Goal: Task Accomplishment & Management: Use online tool/utility

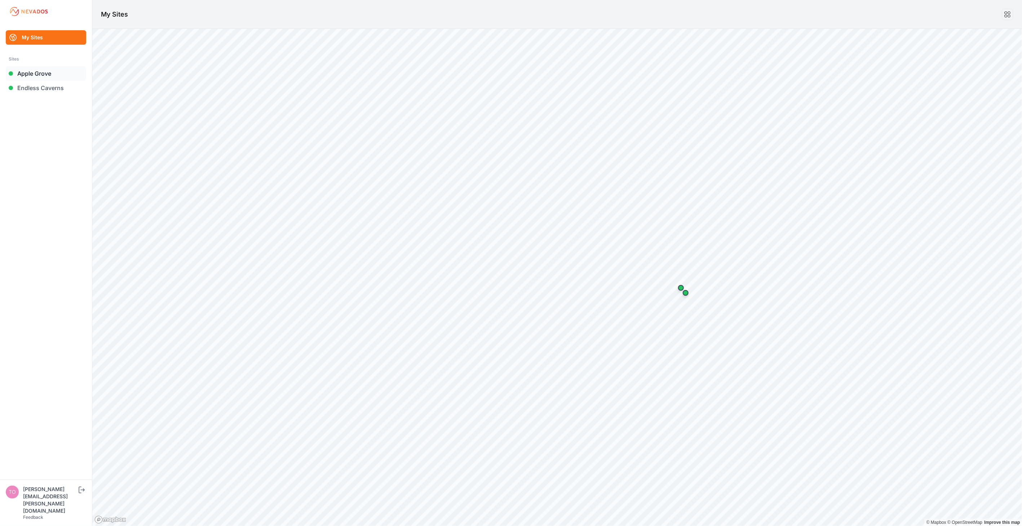
drag, startPoint x: 0, startPoint y: 0, endPoint x: 43, endPoint y: 74, distance: 85.0
click at [43, 74] on link "Apple Grove" at bounding box center [46, 73] width 80 height 14
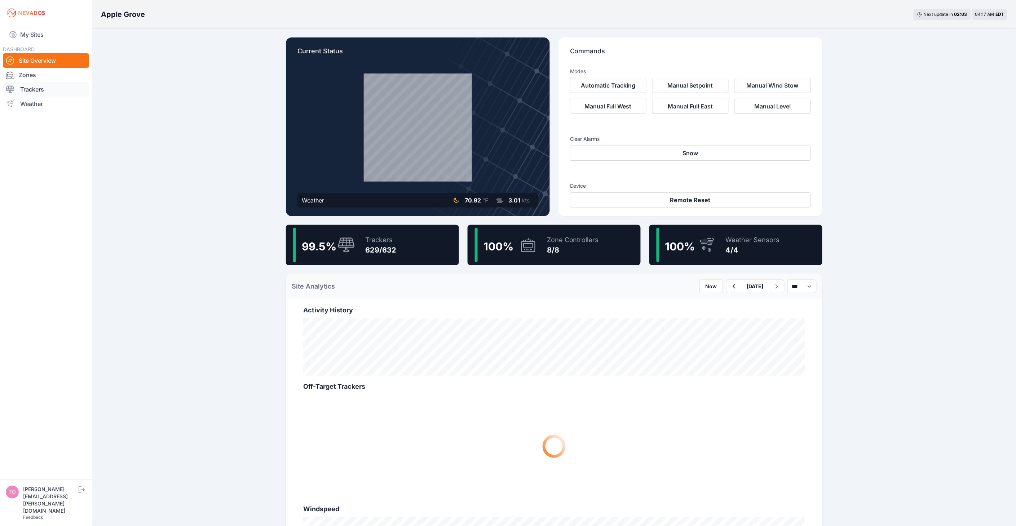
click at [35, 88] on link "Trackers" at bounding box center [46, 89] width 86 height 14
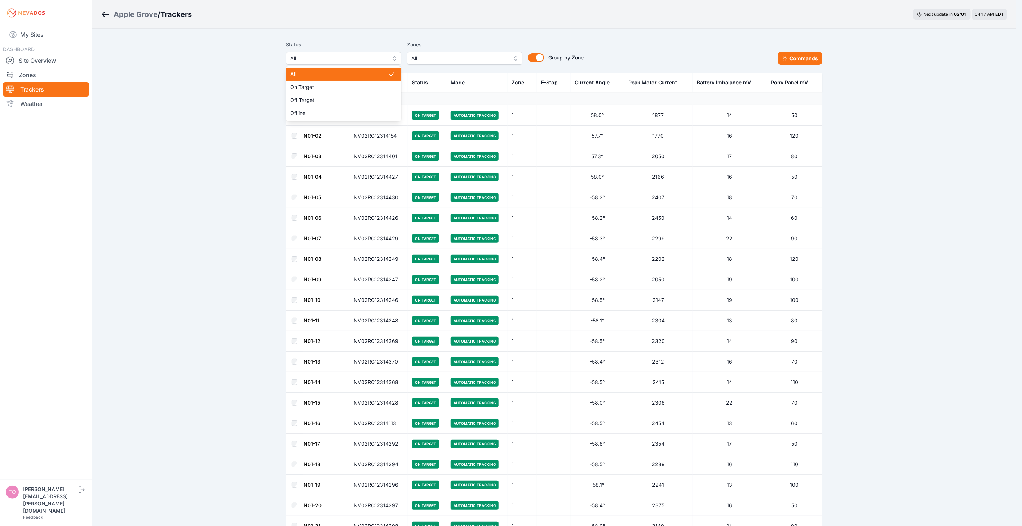
click at [378, 62] on span "All" at bounding box center [338, 58] width 97 height 9
click at [374, 99] on span "Off Target" at bounding box center [339, 100] width 98 height 7
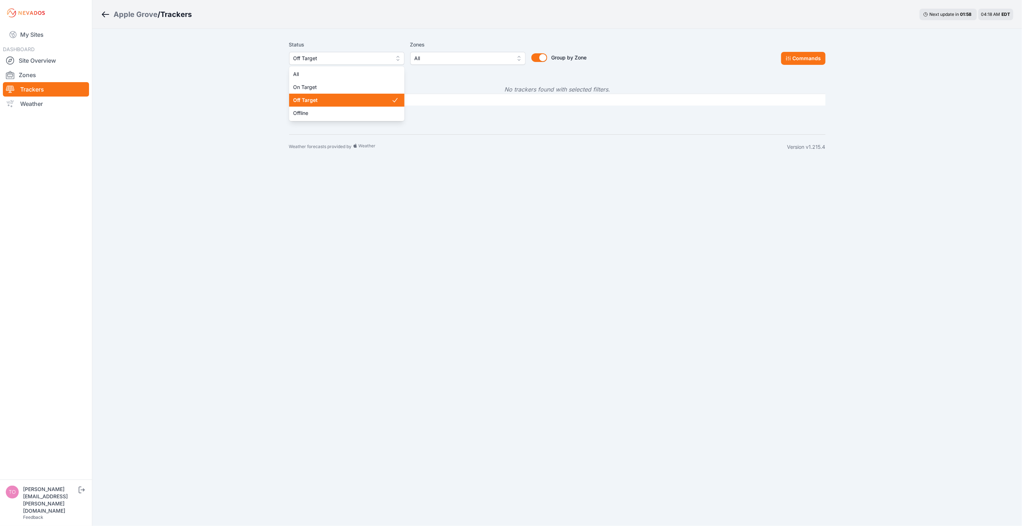
click at [343, 58] on span "Off Target" at bounding box center [342, 58] width 97 height 9
drag, startPoint x: 340, startPoint y: 81, endPoint x: 336, endPoint y: 113, distance: 31.6
click at [336, 113] on div "All On Target Off Target Offline" at bounding box center [346, 93] width 115 height 55
click at [346, 113] on span "Offline" at bounding box center [343, 113] width 98 height 7
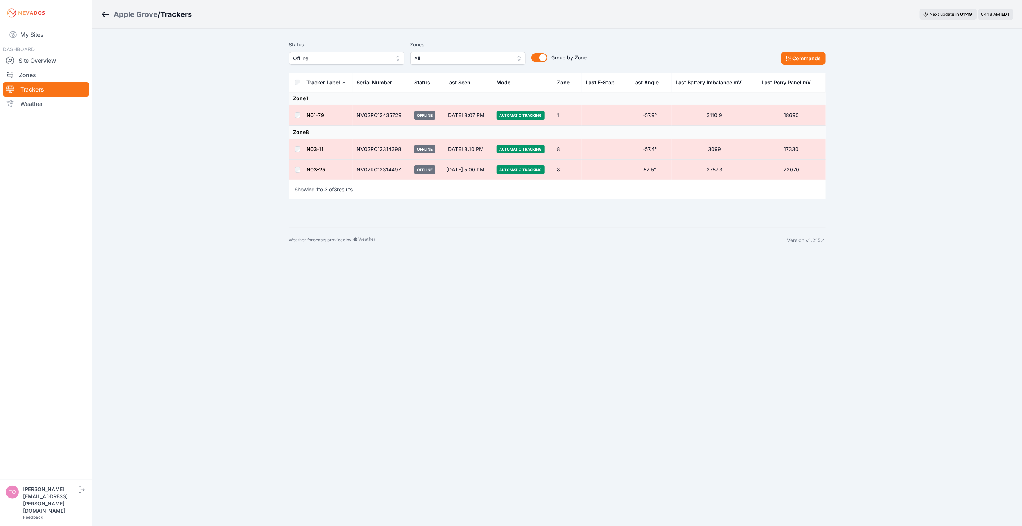
click at [296, 173] on td at bounding box center [297, 170] width 17 height 21
click at [794, 59] on button "Commands" at bounding box center [803, 58] width 44 height 13
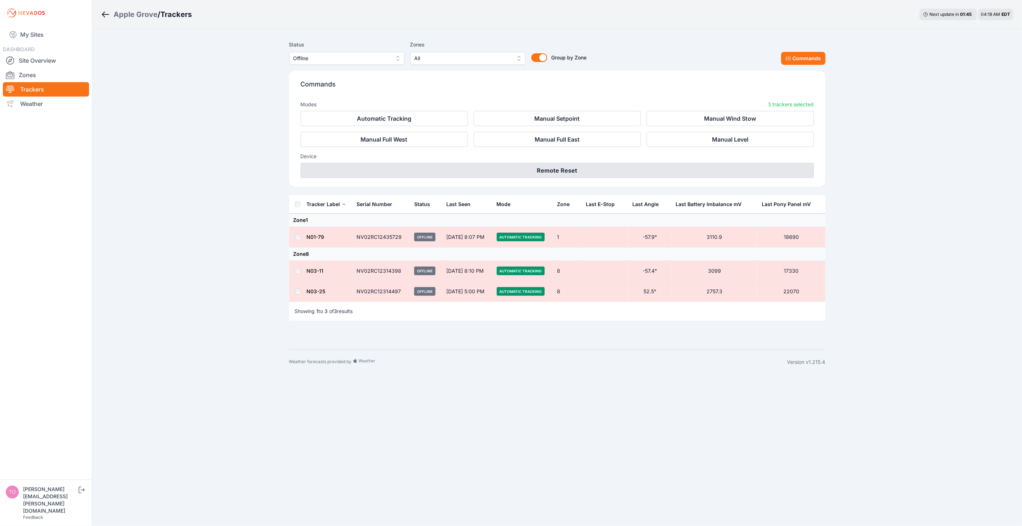
click at [565, 171] on button "Remote Reset" at bounding box center [557, 170] width 513 height 15
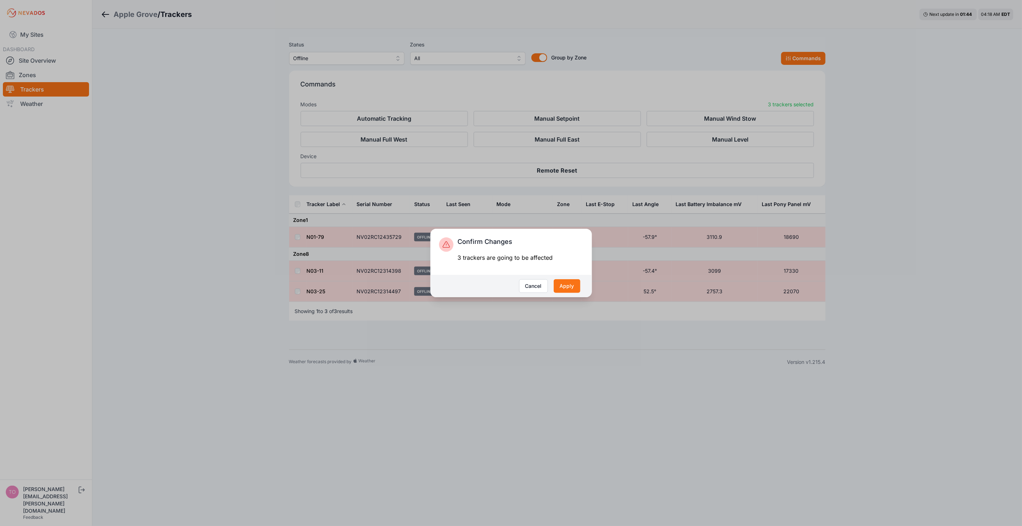
drag, startPoint x: 574, startPoint y: 285, endPoint x: 551, endPoint y: 286, distance: 22.7
click at [573, 285] on button "Apply" at bounding box center [567, 286] width 27 height 14
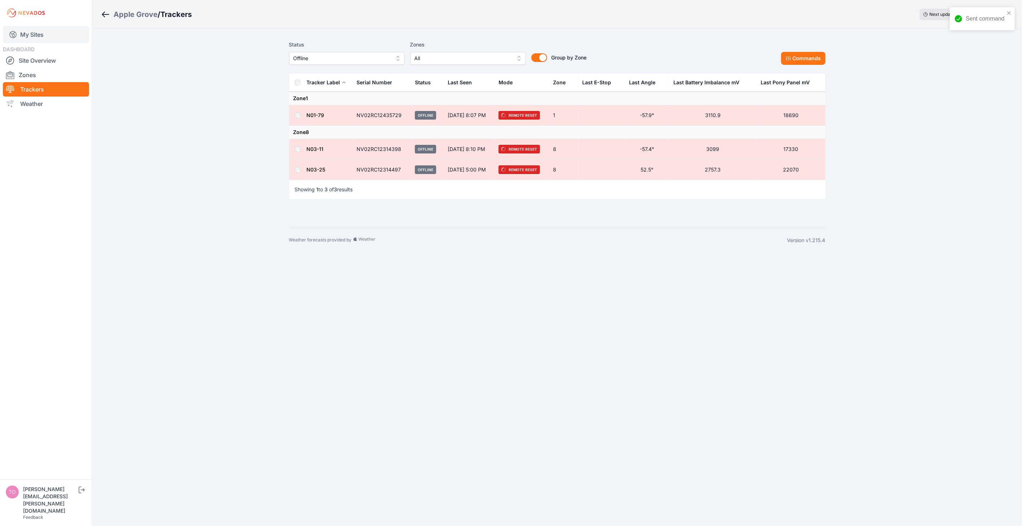
click at [40, 37] on link "My Sites" at bounding box center [46, 34] width 86 height 17
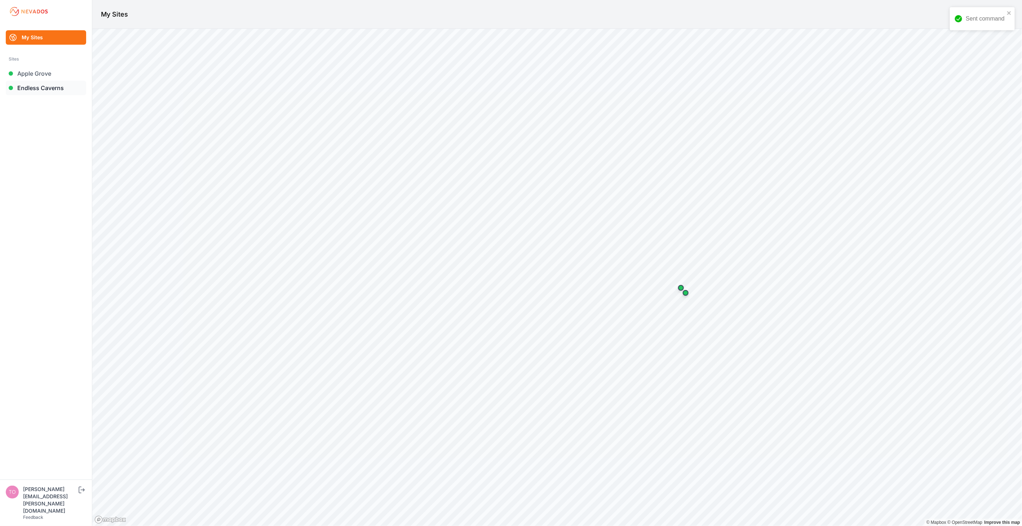
click at [48, 87] on link "Endless Caverns" at bounding box center [46, 88] width 80 height 14
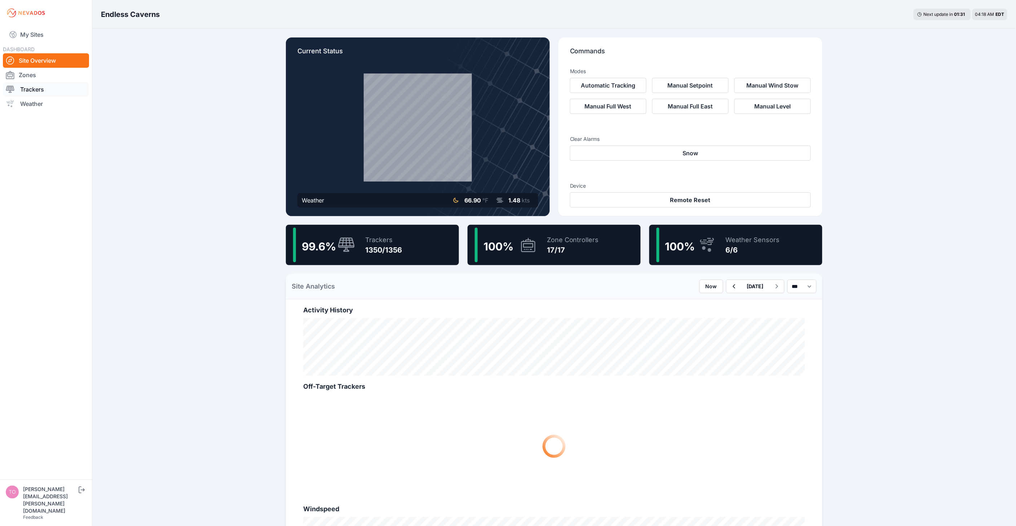
click at [47, 92] on link "Trackers" at bounding box center [46, 89] width 86 height 14
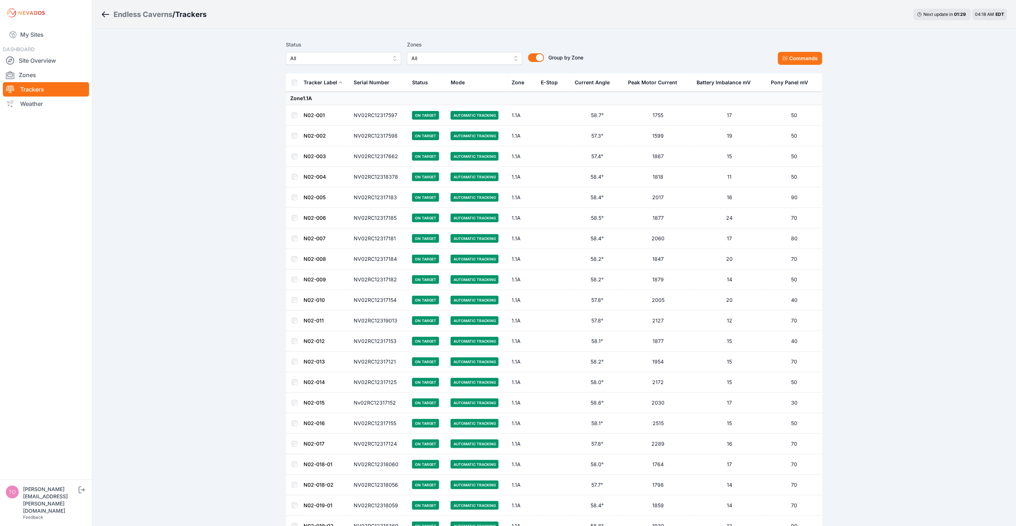
click at [330, 57] on span "All" at bounding box center [338, 58] width 97 height 9
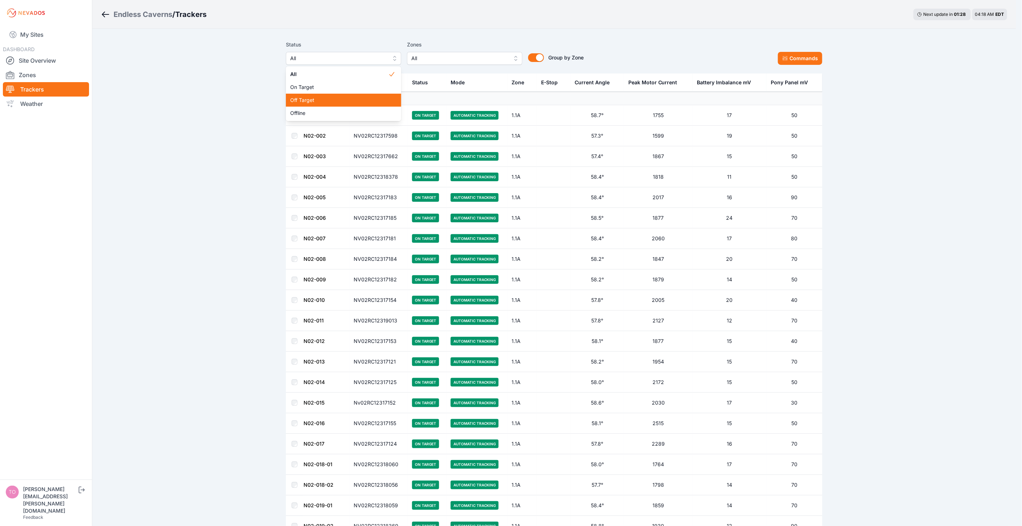
click at [317, 99] on span "Off Target" at bounding box center [339, 100] width 98 height 7
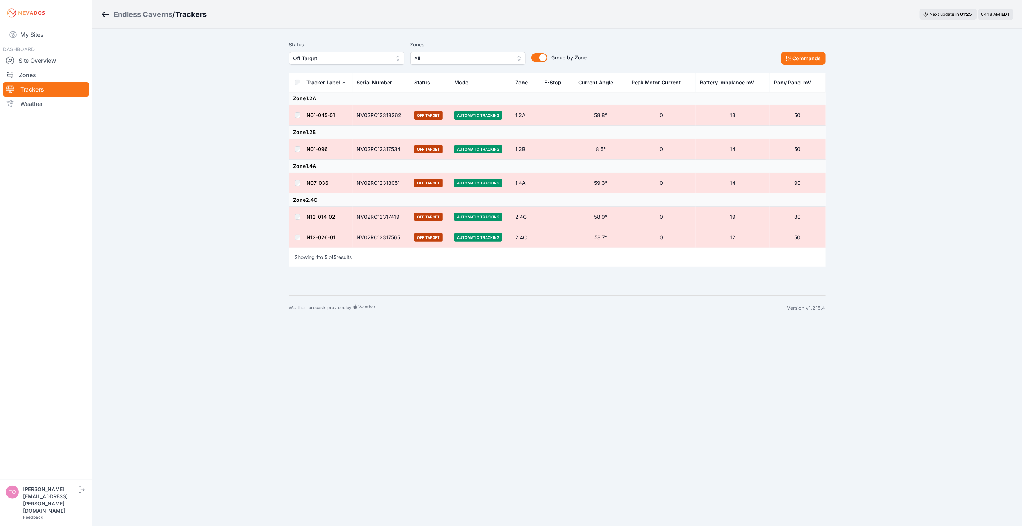
click at [293, 80] on th at bounding box center [297, 83] width 17 height 18
click at [807, 61] on button "Commands" at bounding box center [803, 58] width 44 height 13
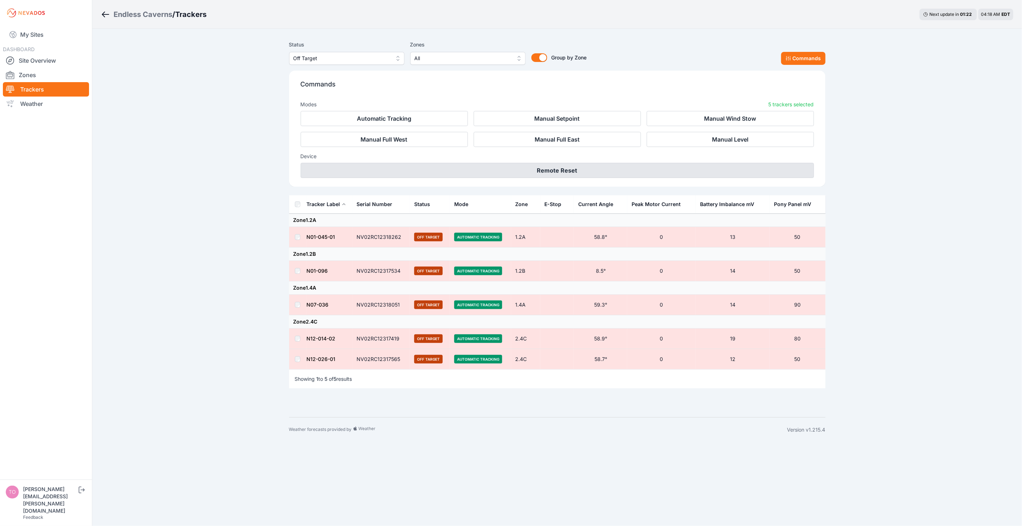
click at [573, 171] on button "Remote Reset" at bounding box center [557, 170] width 513 height 15
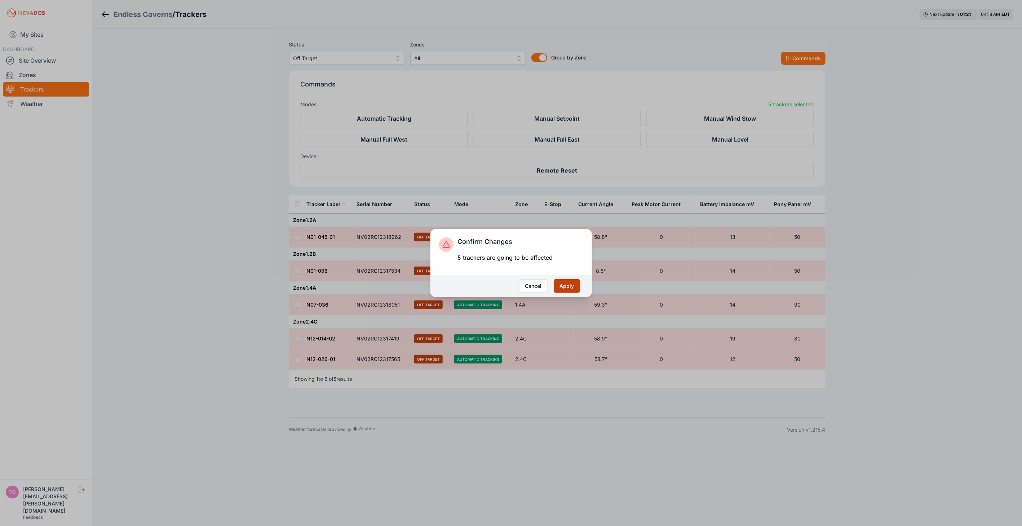
click at [566, 288] on button "Apply" at bounding box center [567, 286] width 27 height 14
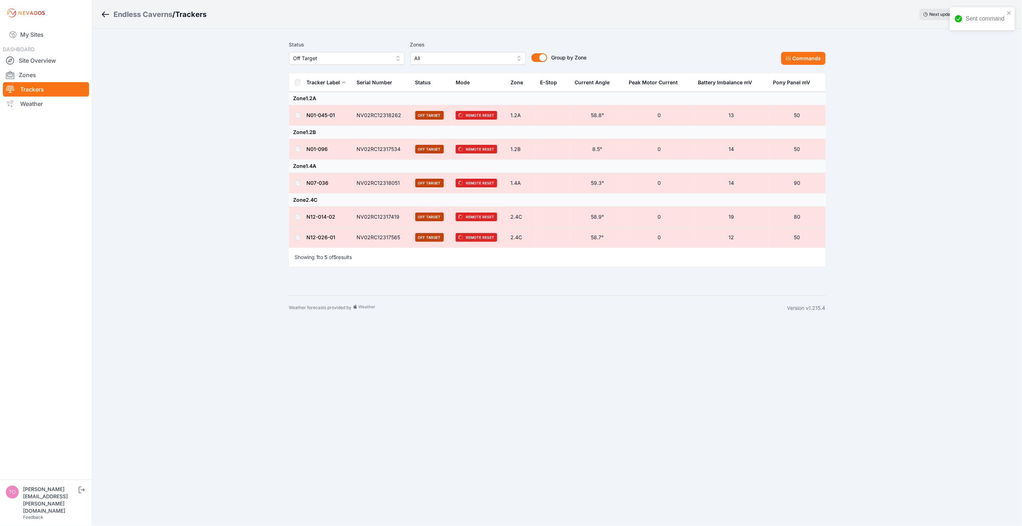
click at [363, 61] on span "Off Target" at bounding box center [342, 58] width 97 height 9
click at [351, 111] on span "Offline" at bounding box center [343, 113] width 98 height 7
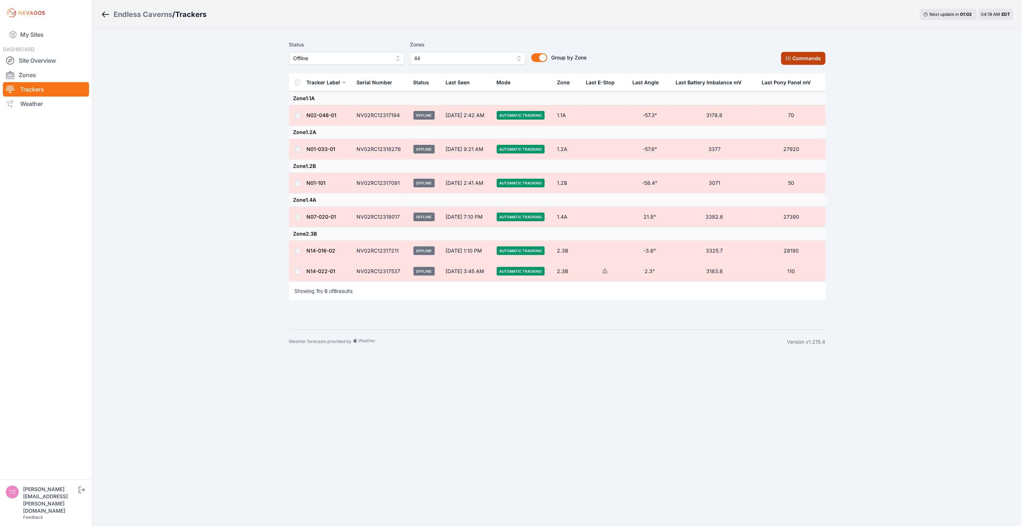
click at [801, 58] on button "Commands" at bounding box center [803, 58] width 44 height 13
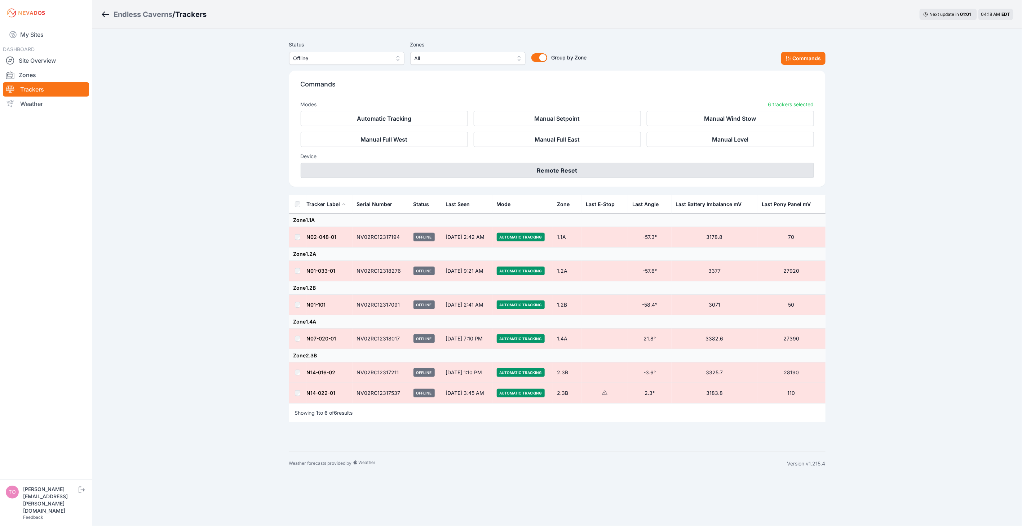
click at [562, 164] on button "Remote Reset" at bounding box center [557, 170] width 513 height 15
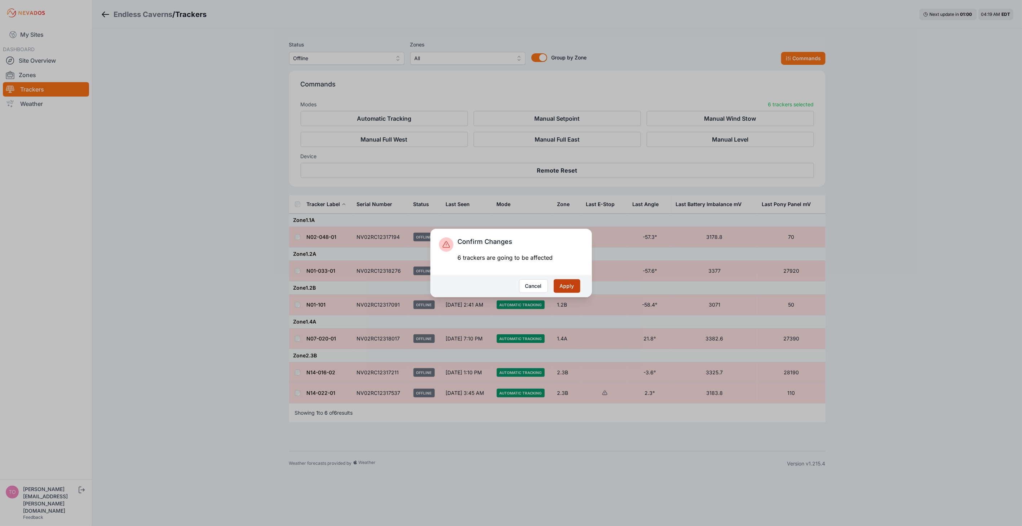
click at [570, 283] on button "Apply" at bounding box center [567, 286] width 27 height 14
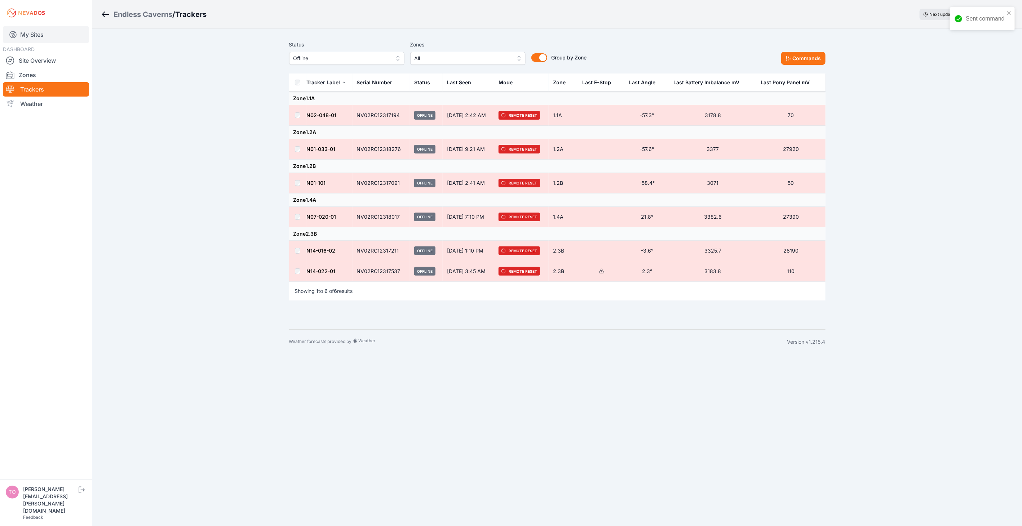
click at [31, 31] on link "My Sites" at bounding box center [46, 34] width 86 height 17
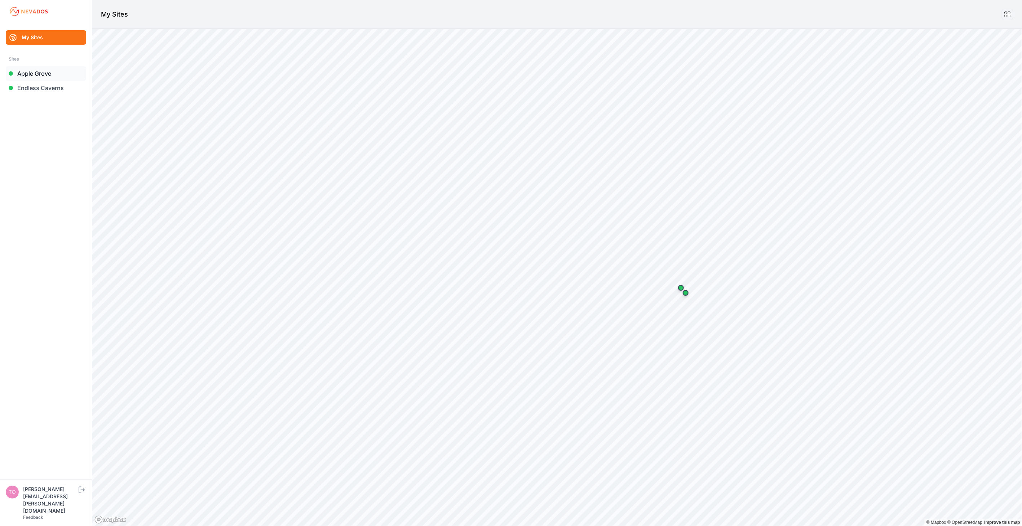
click at [33, 71] on link "Apple Grove" at bounding box center [46, 73] width 80 height 14
